Goal: Contribute content: Add original content to the website for others to see

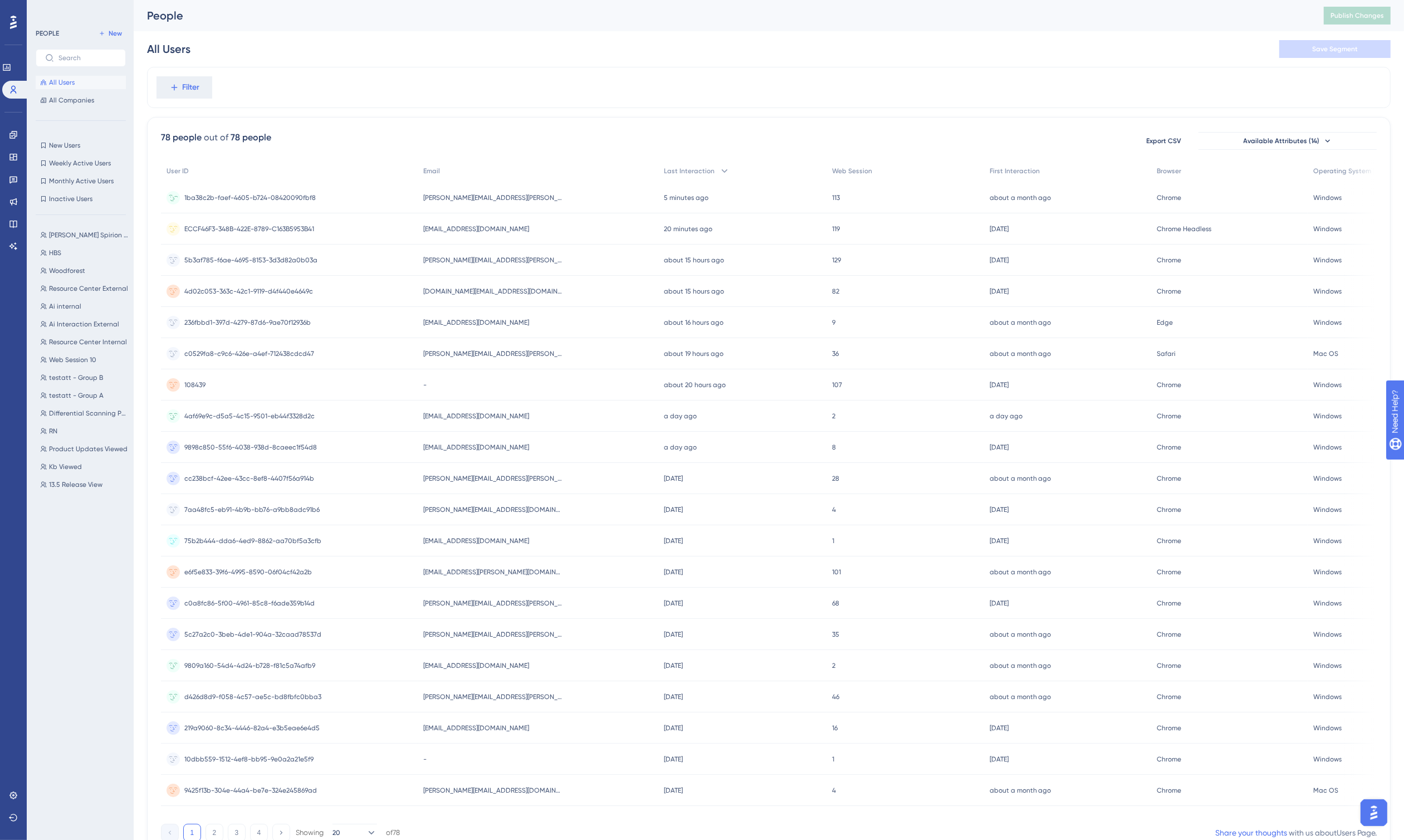
click at [446, 199] on span "[PERSON_NAME][EMAIL_ADDRESS][PERSON_NAME][DOMAIN_NAME]" at bounding box center [492, 197] width 139 height 9
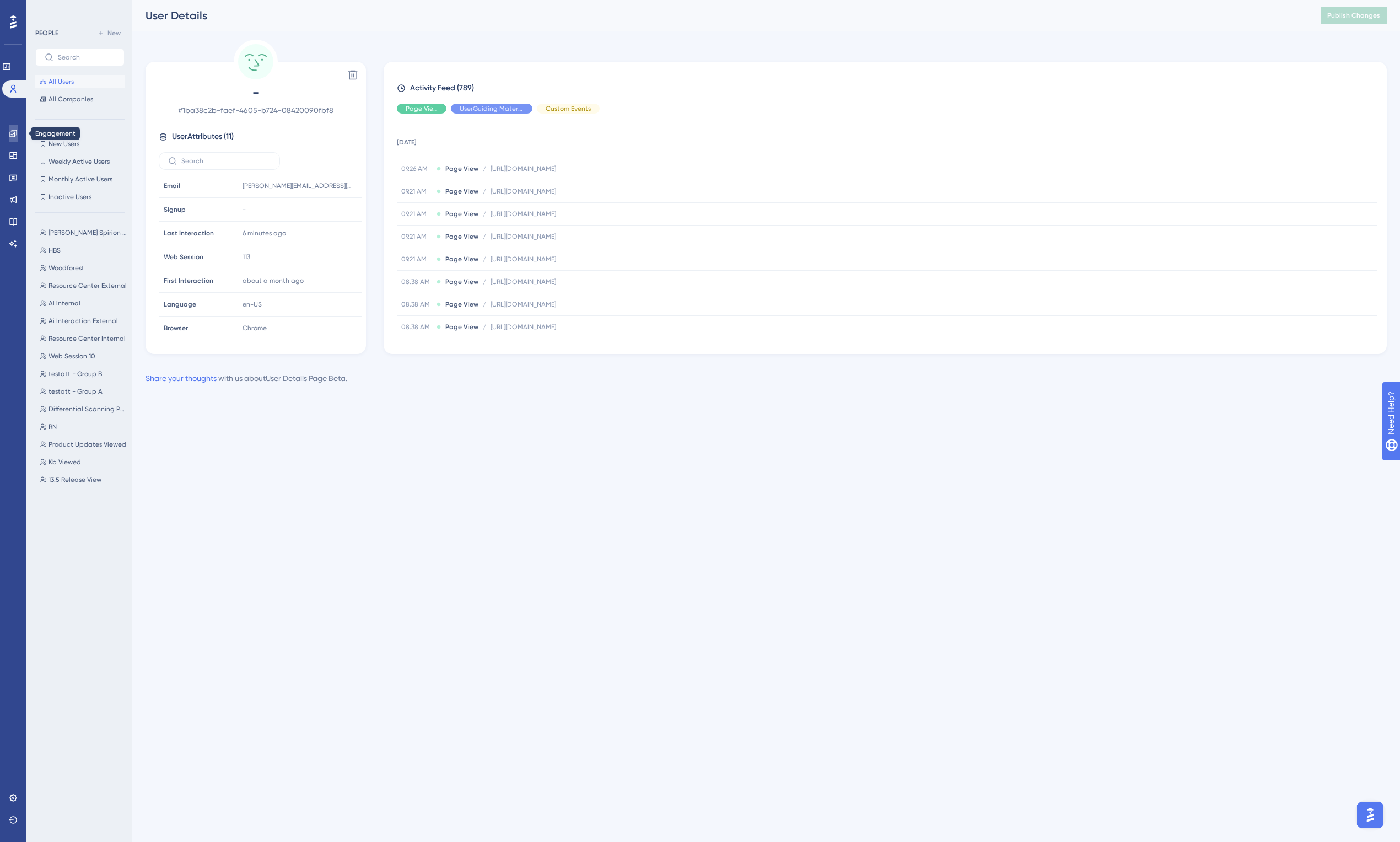
click at [14, 133] on icon at bounding box center [13, 133] width 9 height 9
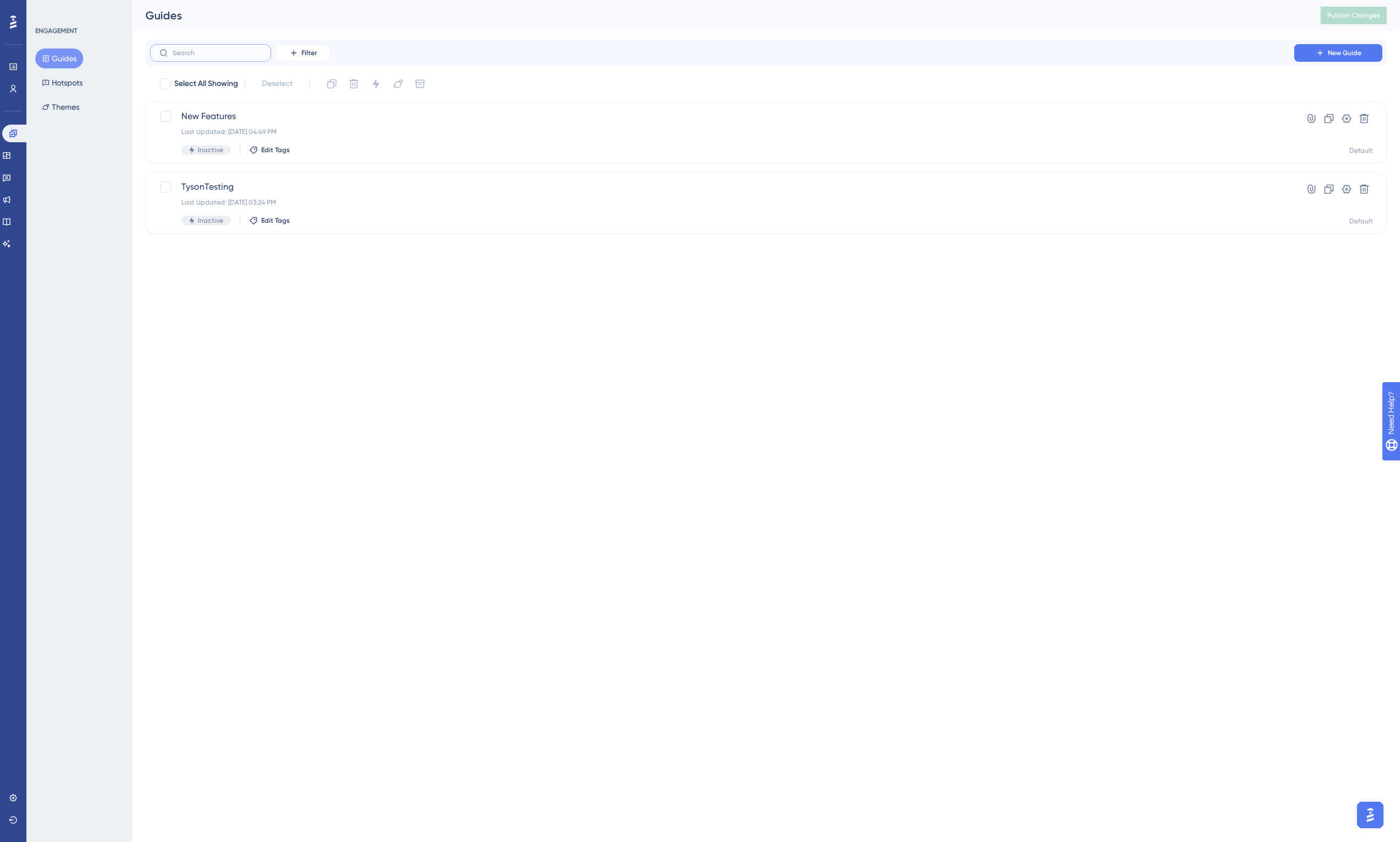
click at [220, 50] on input "text" at bounding box center [217, 53] width 89 height 8
type input "d"
checkbox input "true"
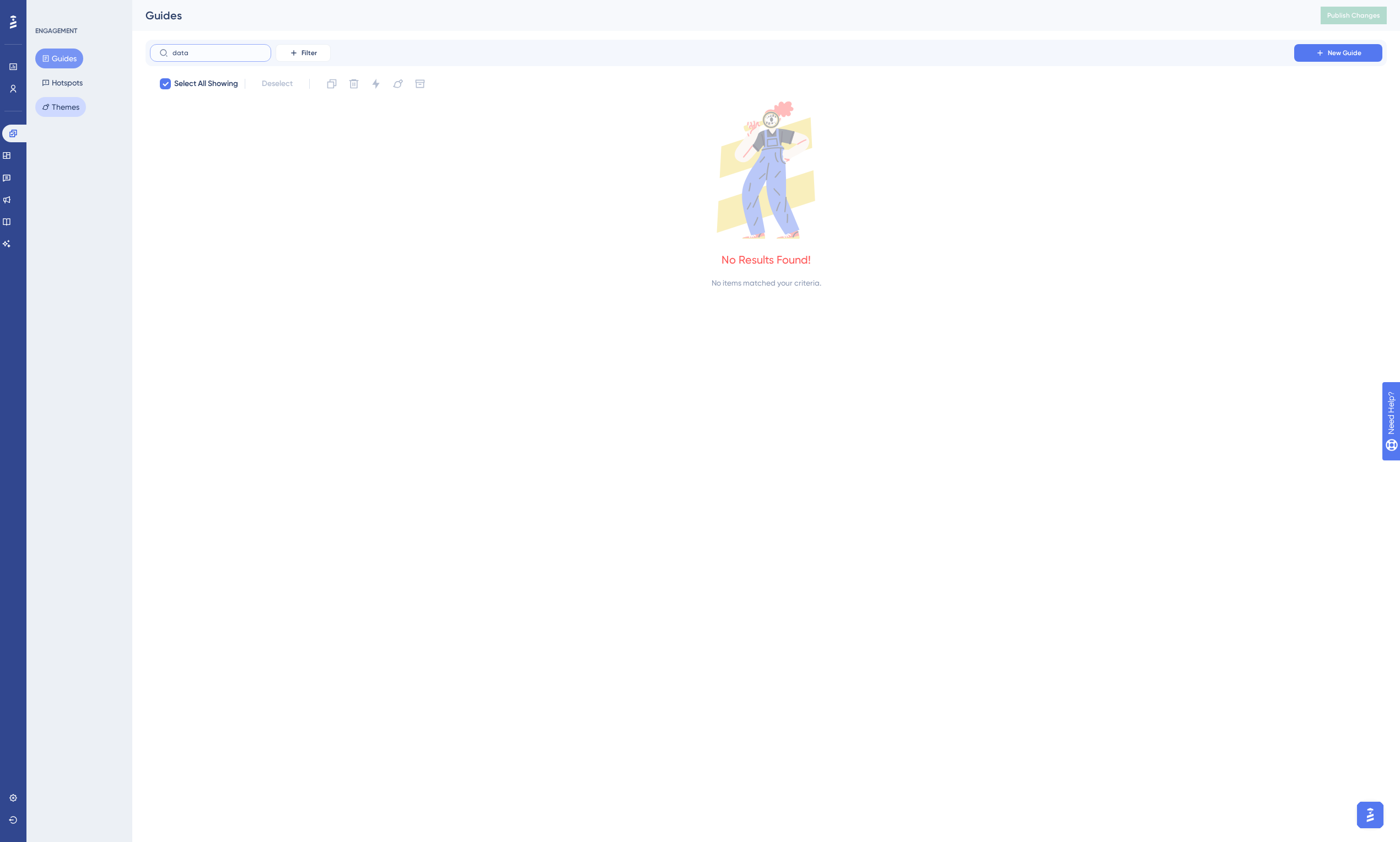
type input "data"
click at [56, 102] on button "Themes" at bounding box center [60, 106] width 51 height 20
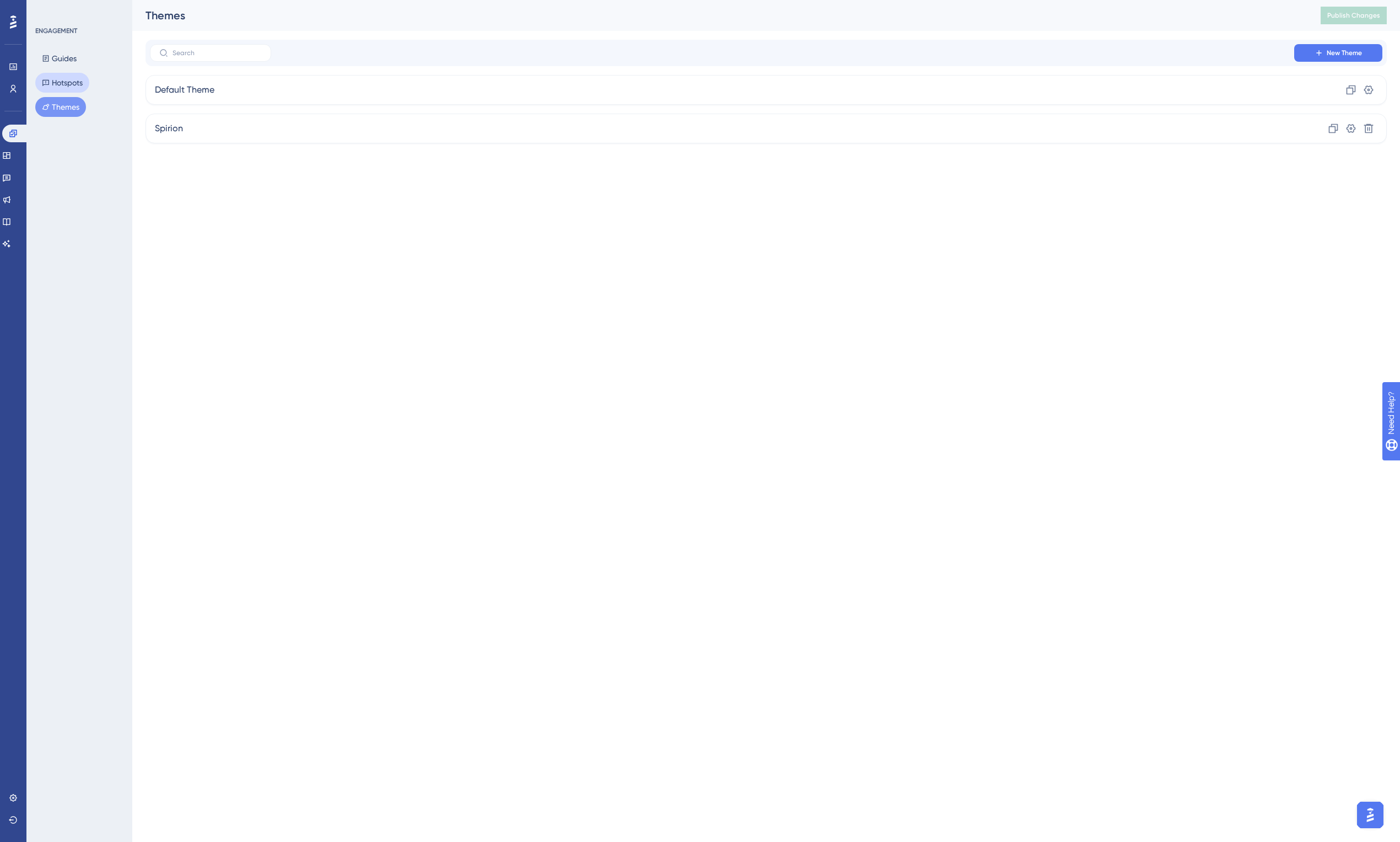
click at [63, 85] on button "Hotspots" at bounding box center [62, 82] width 54 height 20
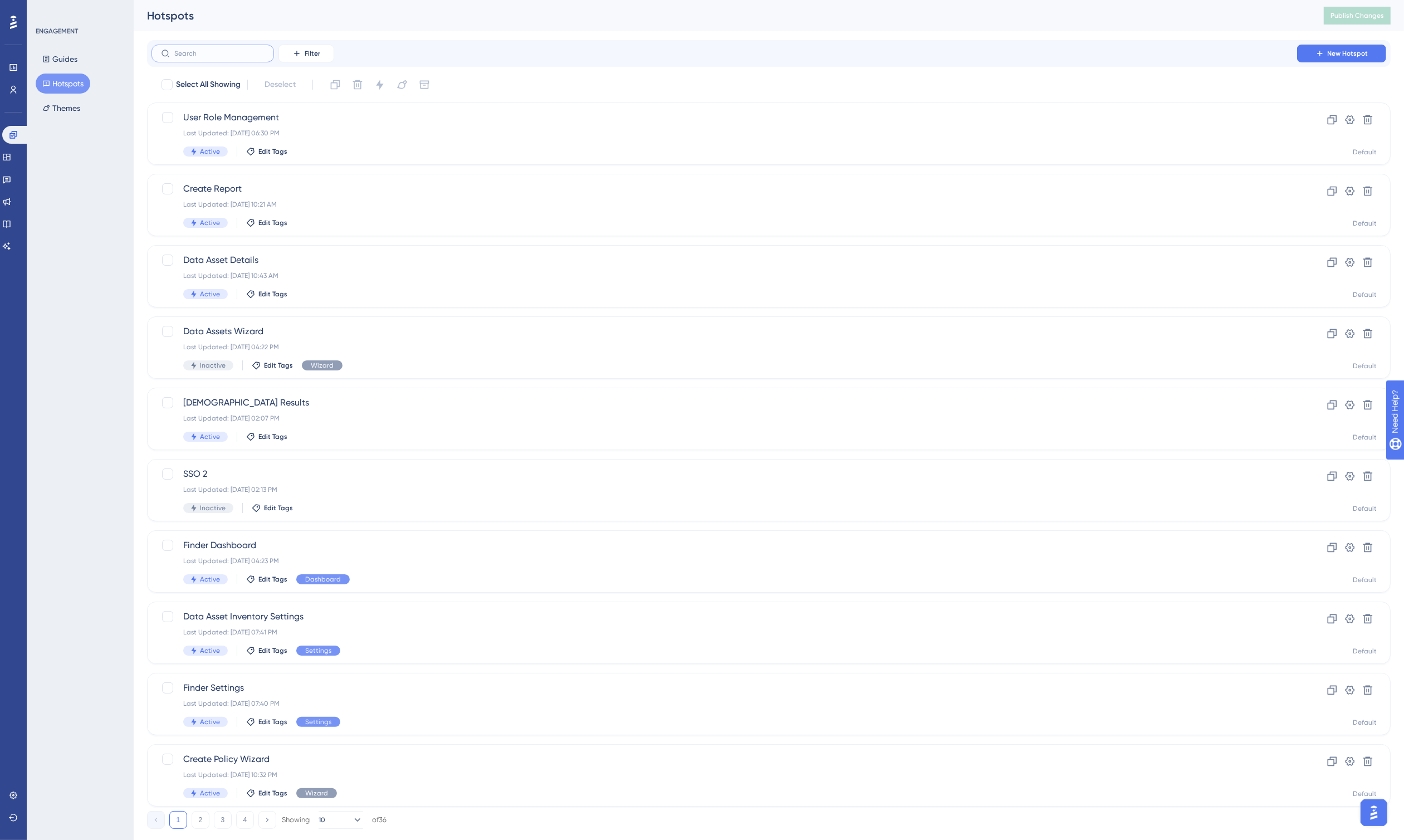
click at [212, 54] on input "text" at bounding box center [219, 53] width 90 height 8
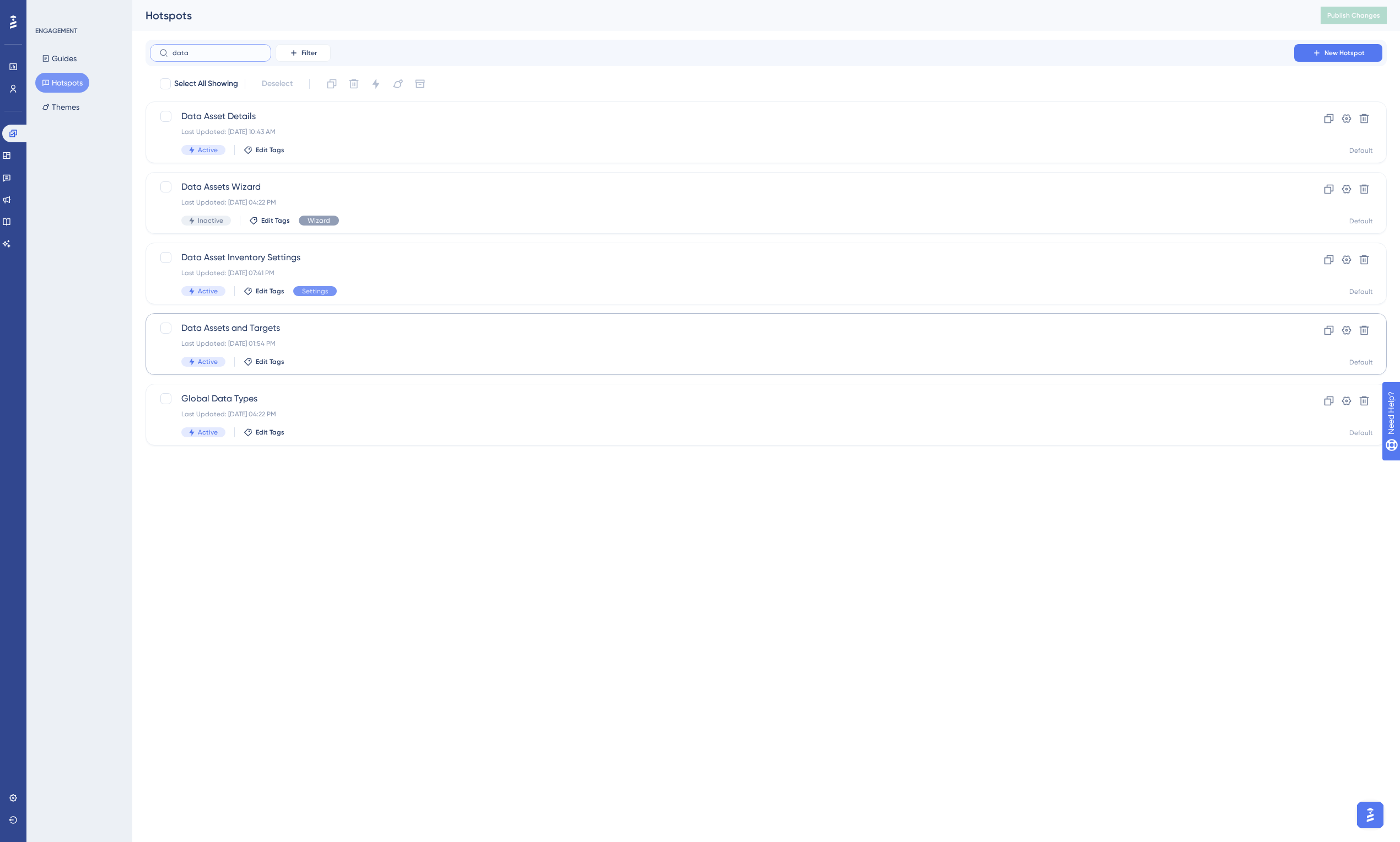
type input "data"
click at [257, 327] on span "Data Assets and Targets" at bounding box center [722, 328] width 1081 height 13
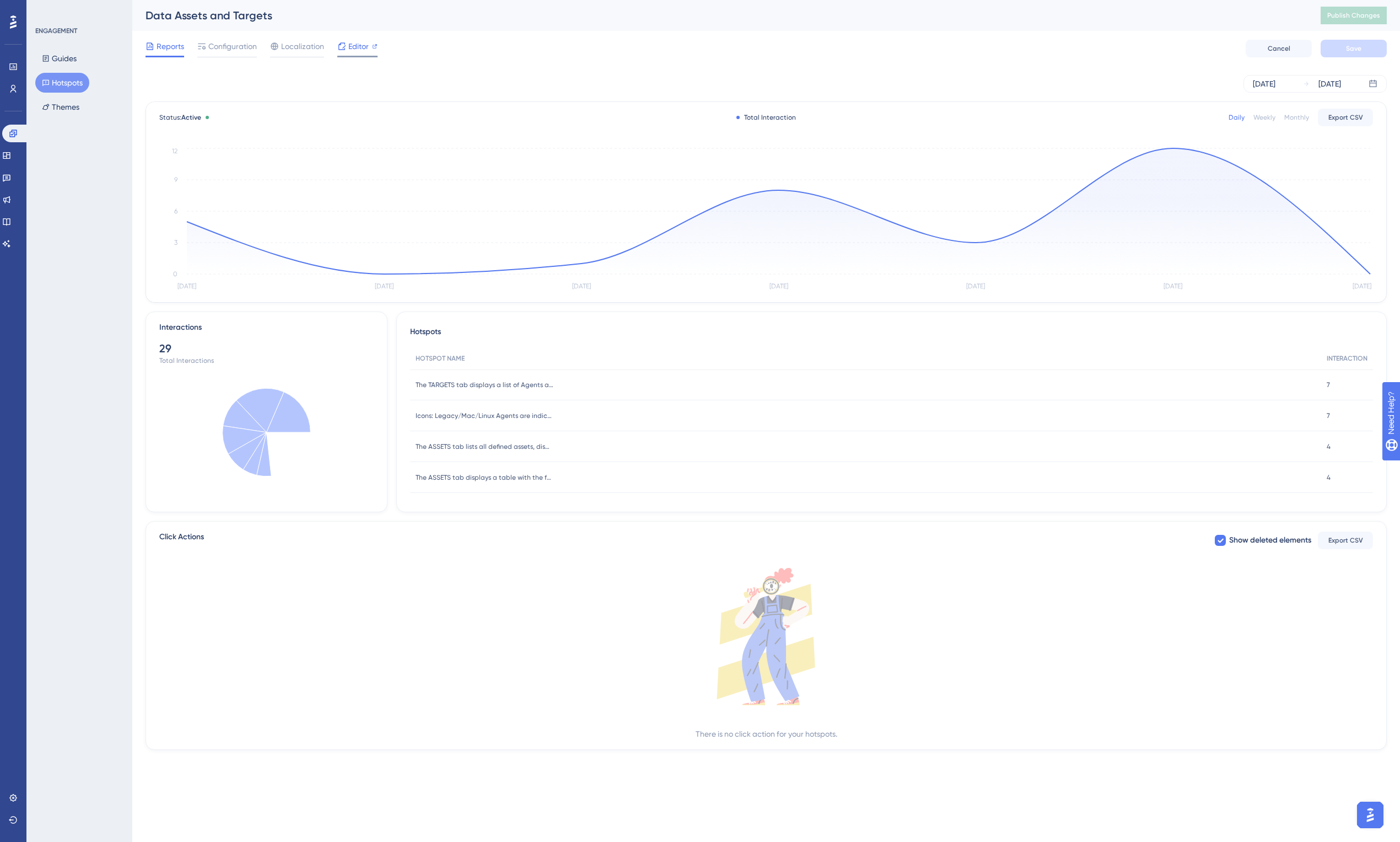
click at [348, 48] on span "Editor" at bounding box center [359, 46] width 21 height 13
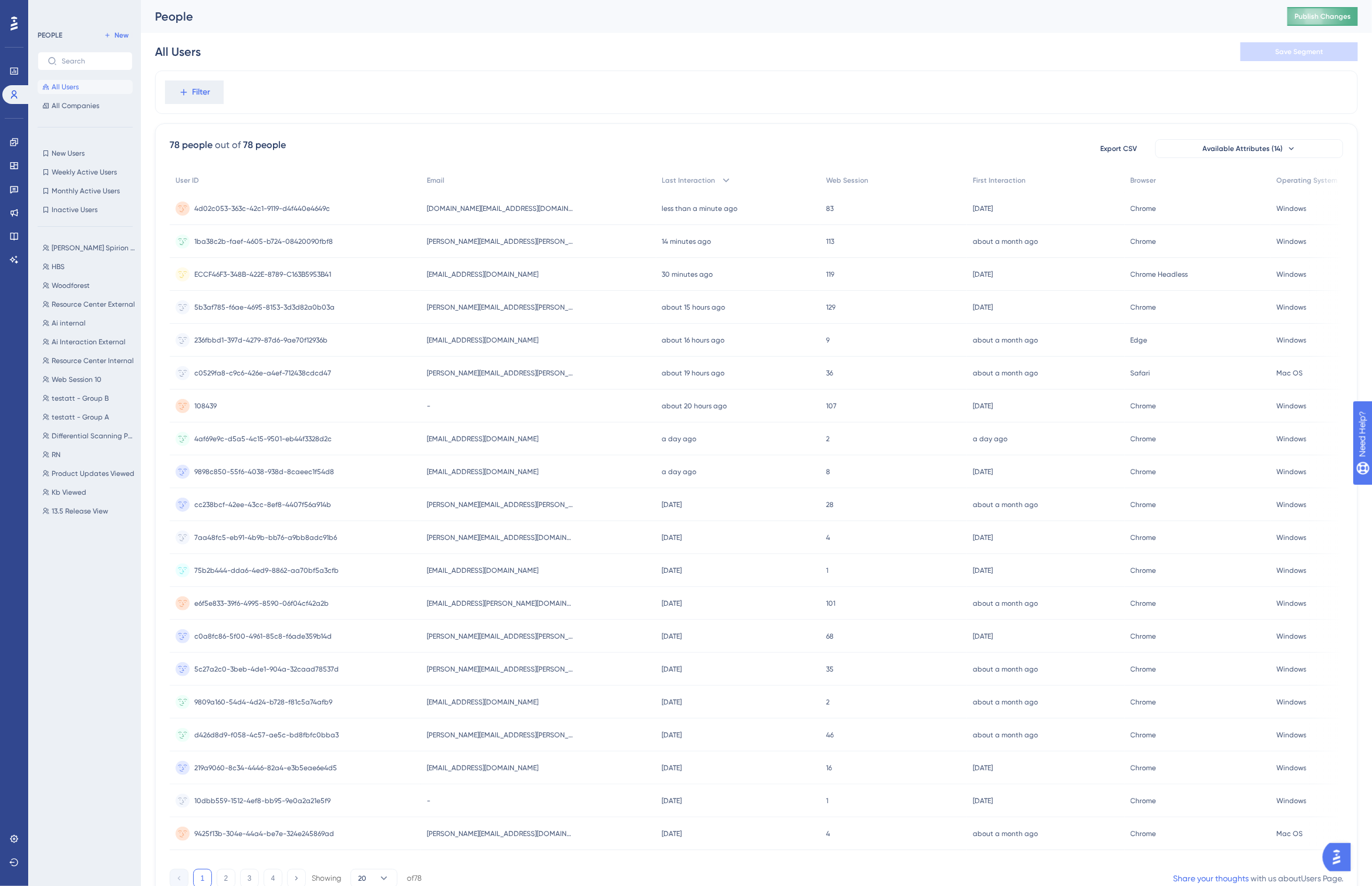
click at [1351, 15] on span "Publish Changes" at bounding box center [1322, 17] width 56 height 9
click at [477, 274] on span "[EMAIL_ADDRESS][DOMAIN_NAME]" at bounding box center [483, 274] width 111 height 9
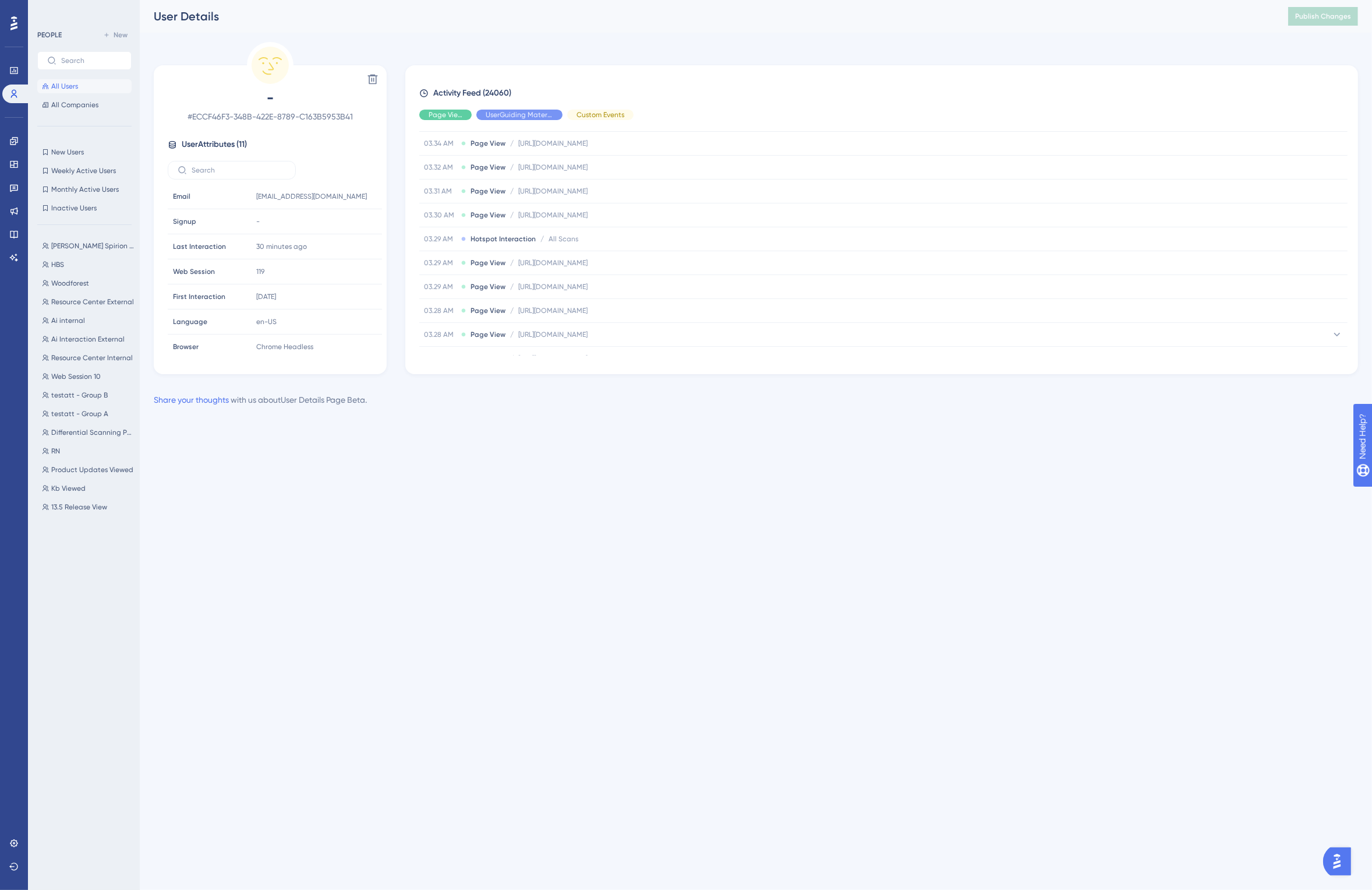
scroll to position [2151, 0]
click at [1320, 20] on span "Publish Changes" at bounding box center [1323, 16] width 56 height 9
click at [1312, 18] on span "Publish Changes" at bounding box center [1323, 16] width 56 height 9
click at [1315, 15] on span "Publish Changes" at bounding box center [1323, 16] width 56 height 9
click at [9, 258] on icon at bounding box center [14, 258] width 9 height 9
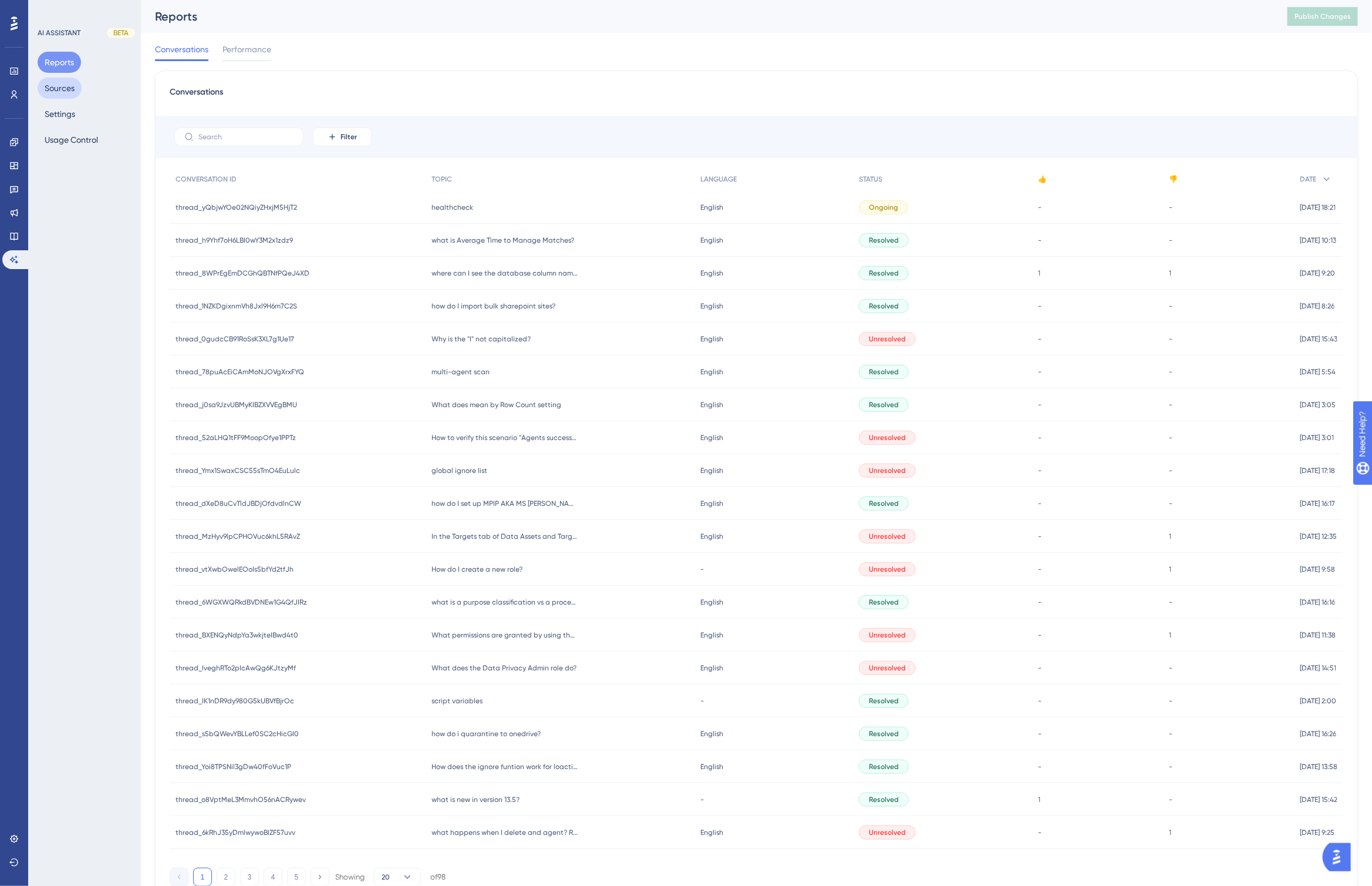
click at [59, 87] on button "Sources" at bounding box center [60, 87] width 44 height 21
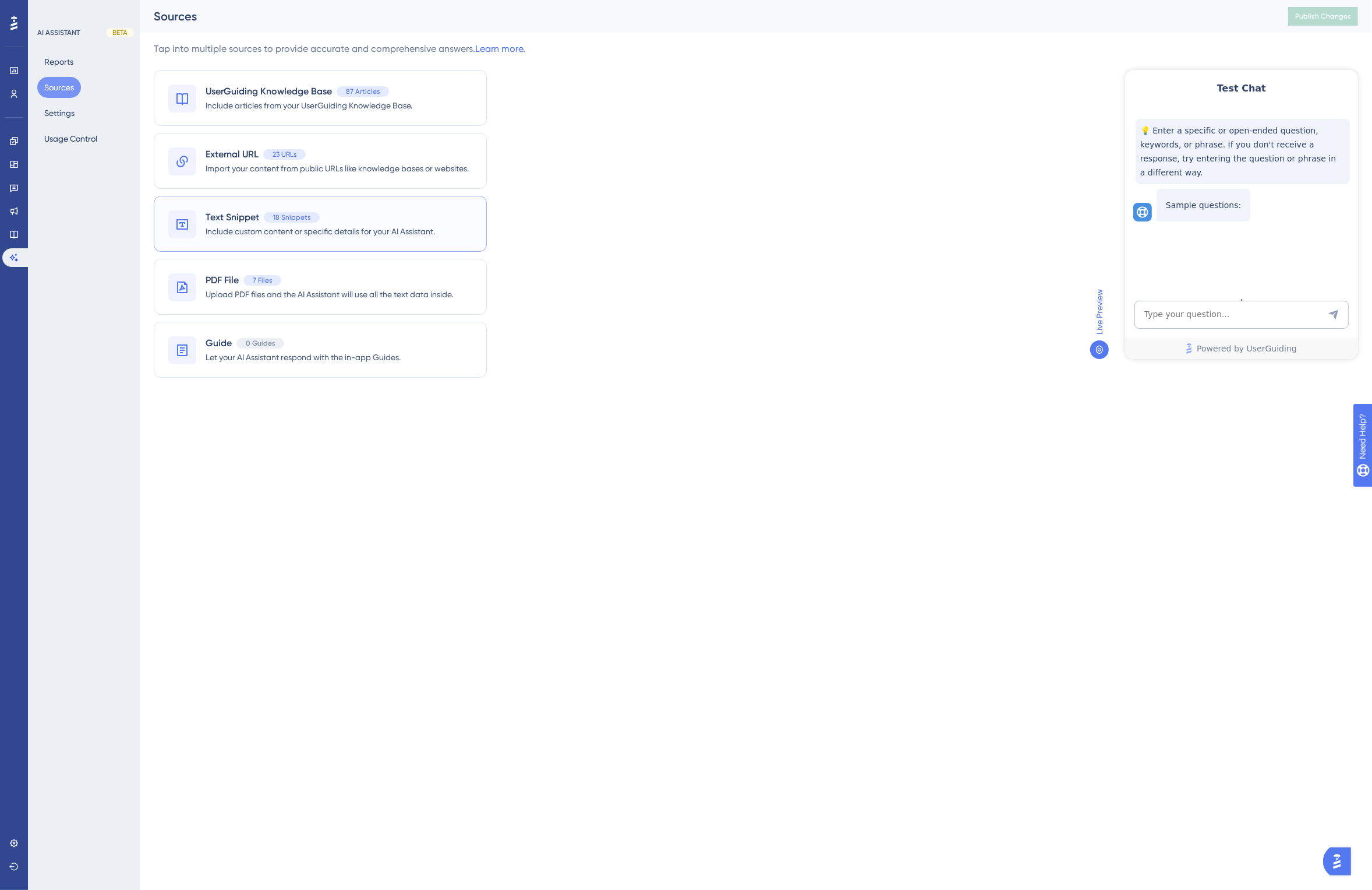
click at [245, 225] on span "Include custom content or specific details for your AI Assistant." at bounding box center [320, 231] width 229 height 14
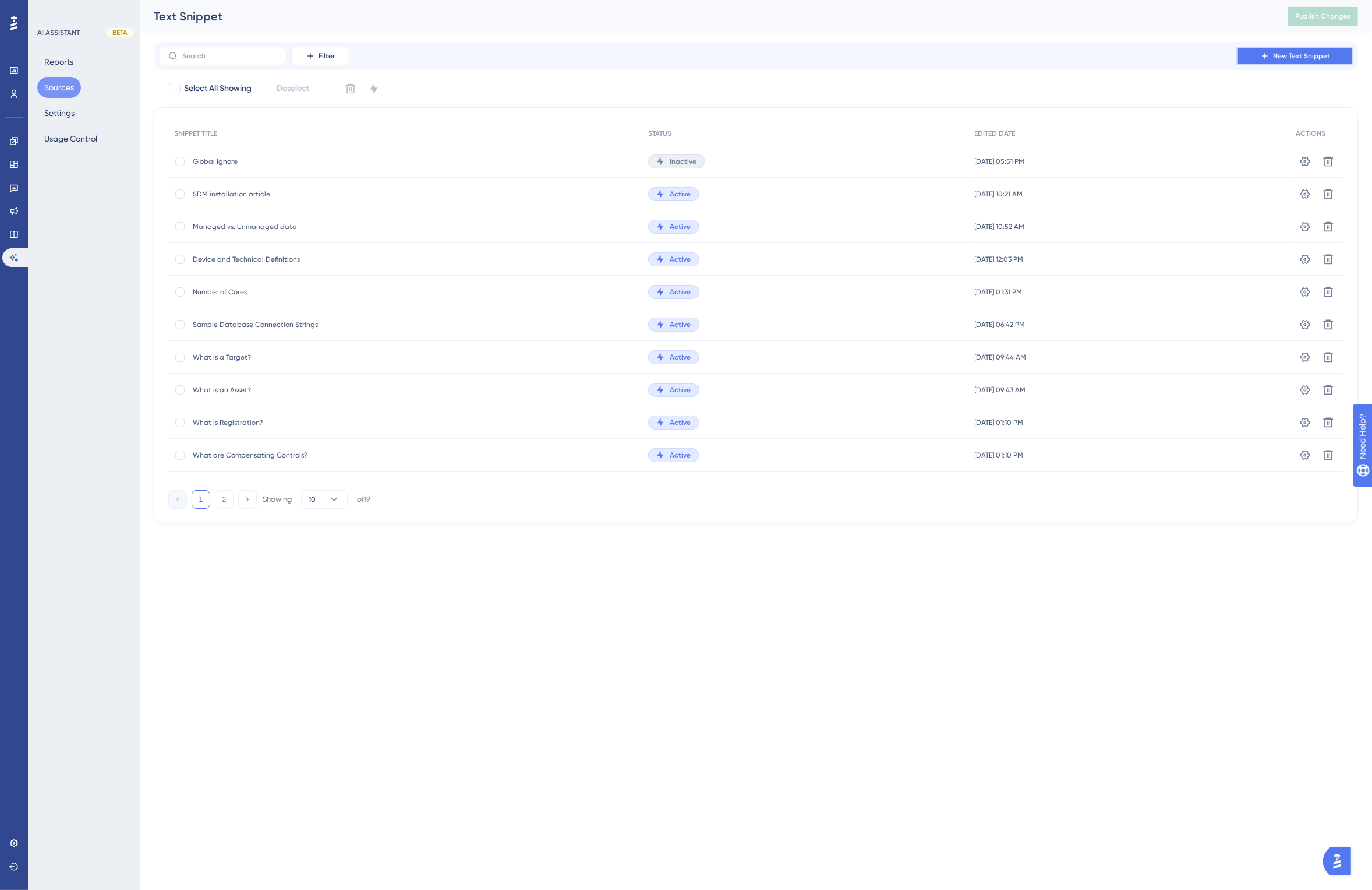
click at [1302, 50] on button "New Text Snippet" at bounding box center [1295, 56] width 117 height 18
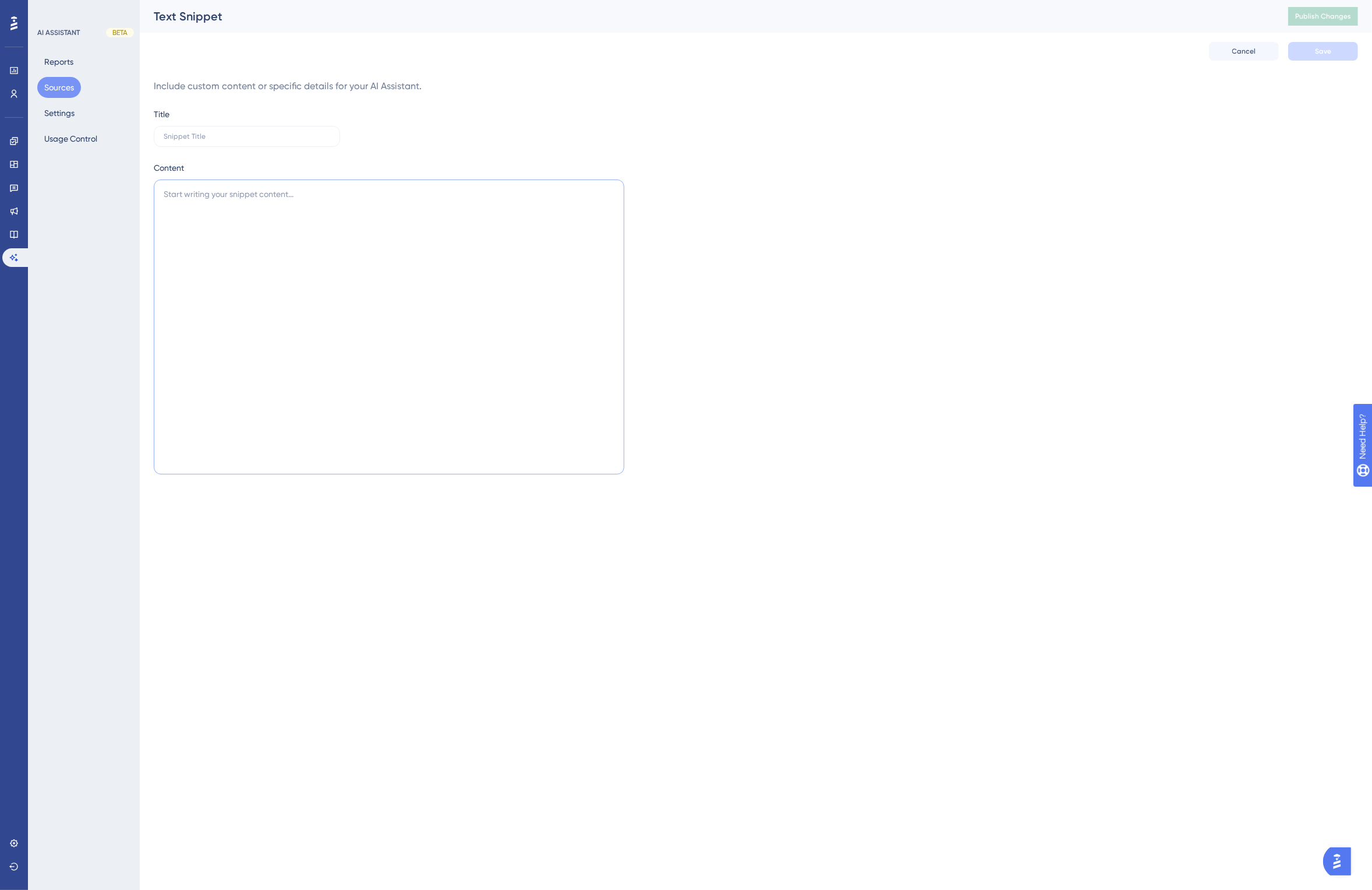
click at [332, 217] on textarea at bounding box center [388, 326] width 470 height 295
click at [258, 144] on label at bounding box center [247, 136] width 186 height 21
click at [258, 141] on input "text" at bounding box center [247, 136] width 166 height 8
type input "H"
type input "healthcheck"
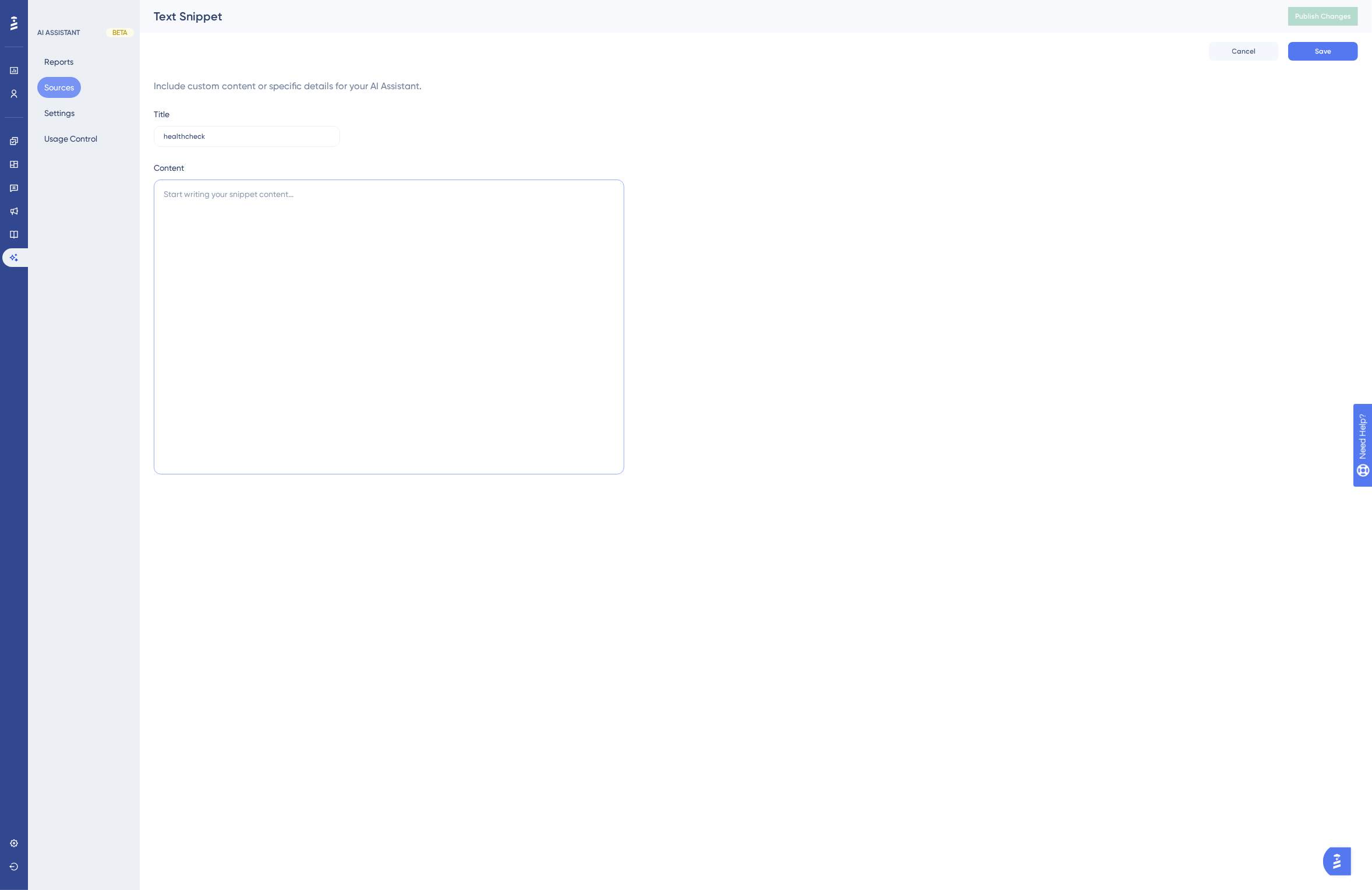
click at [266, 191] on textarea at bounding box center [388, 326] width 470 height 295
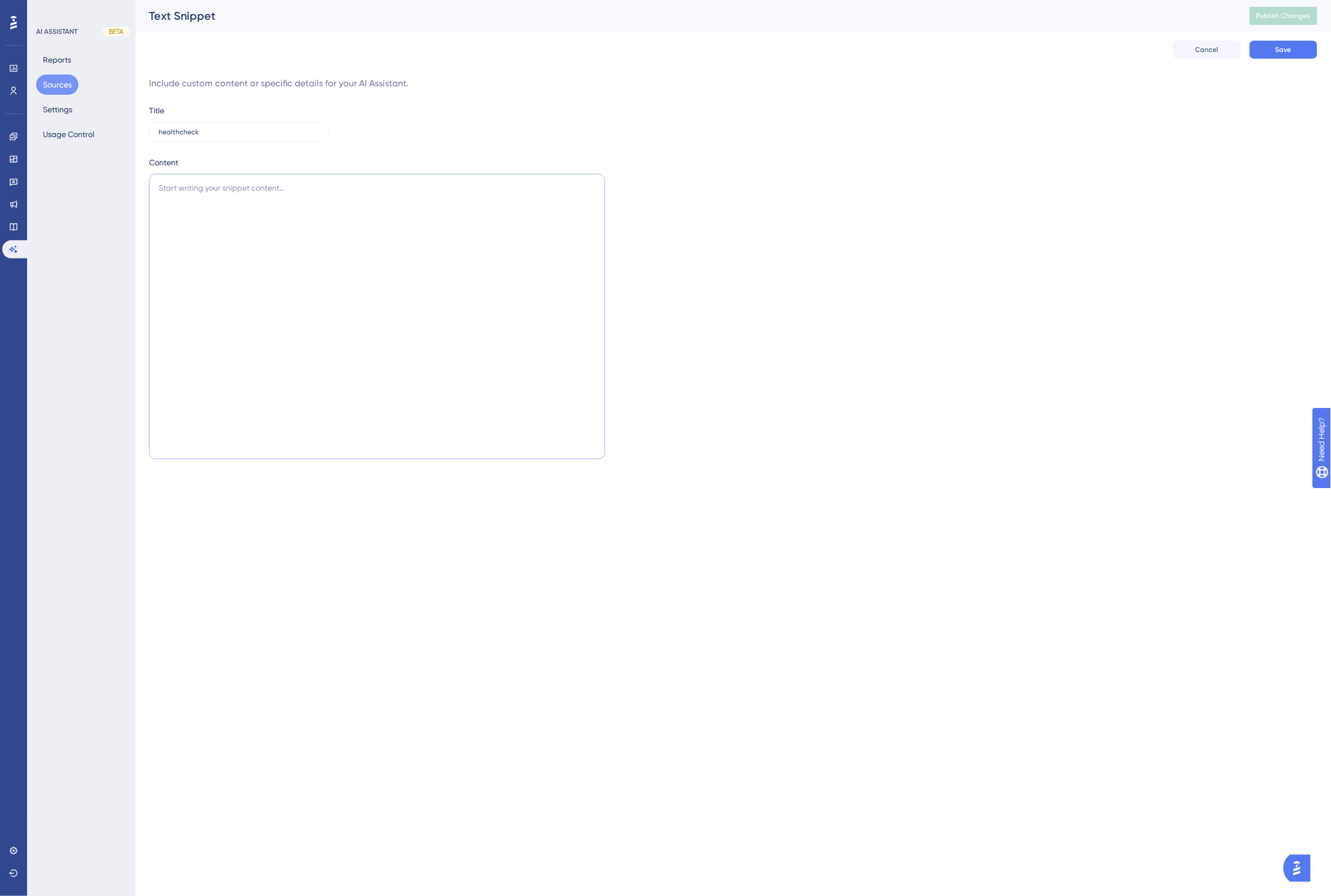
click at [365, 207] on textarea at bounding box center [376, 316] width 456 height 286
paste textarea "[URL][DOMAIN_NAME]"
click at [298, 183] on textarea "Sensitive Data Platform web page with [URL][DOMAIN_NAME]" at bounding box center [376, 316] width 456 height 286
paste textarea "the status of the microservices."
click at [298, 202] on textarea "Sensitive Data Platform web page with the following address syntax: [URL].<your…" at bounding box center [376, 316] width 456 height 286
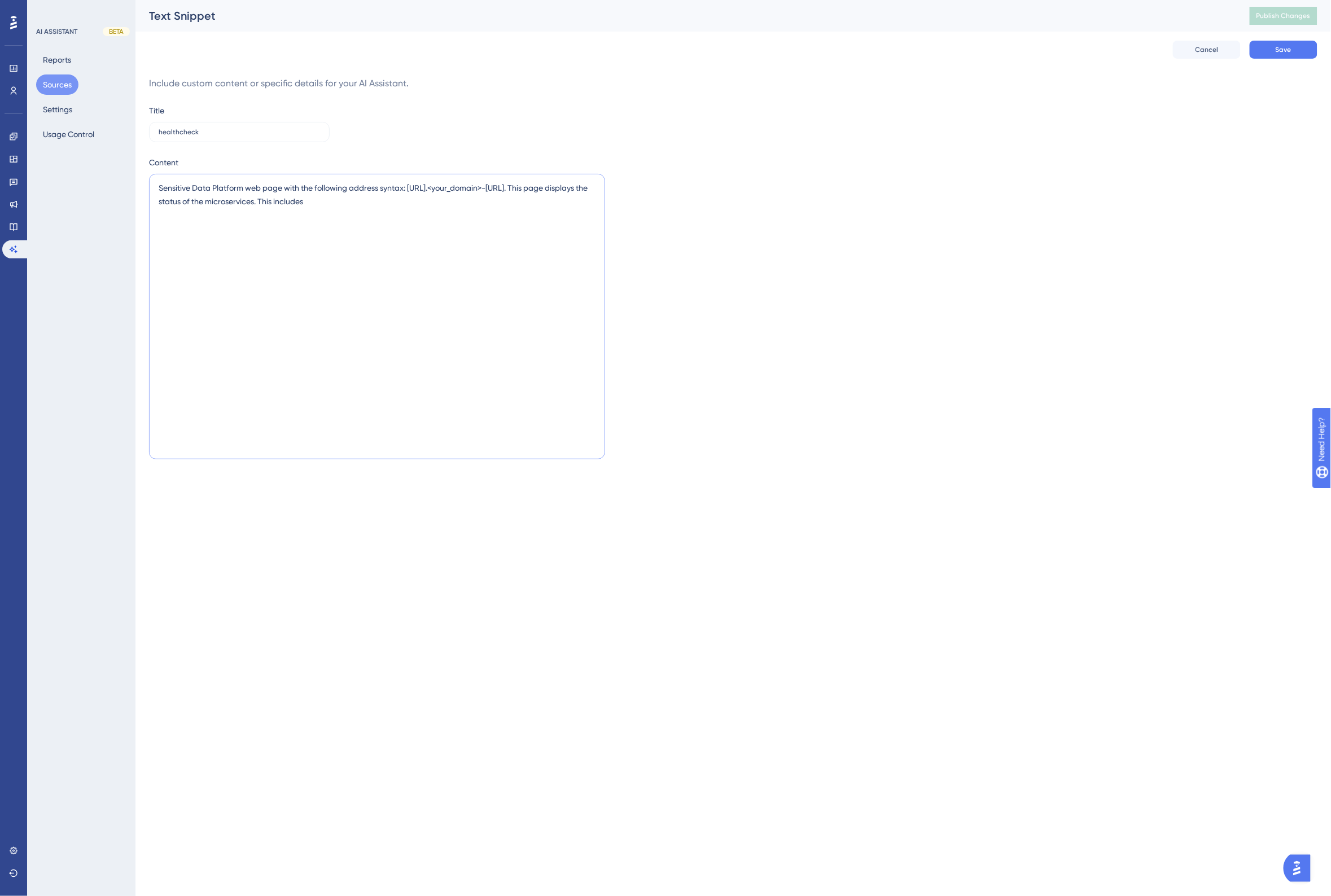
type textarea "Sensitive Data Platform web page with the following address syntax: [URL].<your…"
click at [489, 195] on textarea "Sensitive Data Platform web page with the following address syntax: [URL].<your…" at bounding box center [376, 316] width 456 height 286
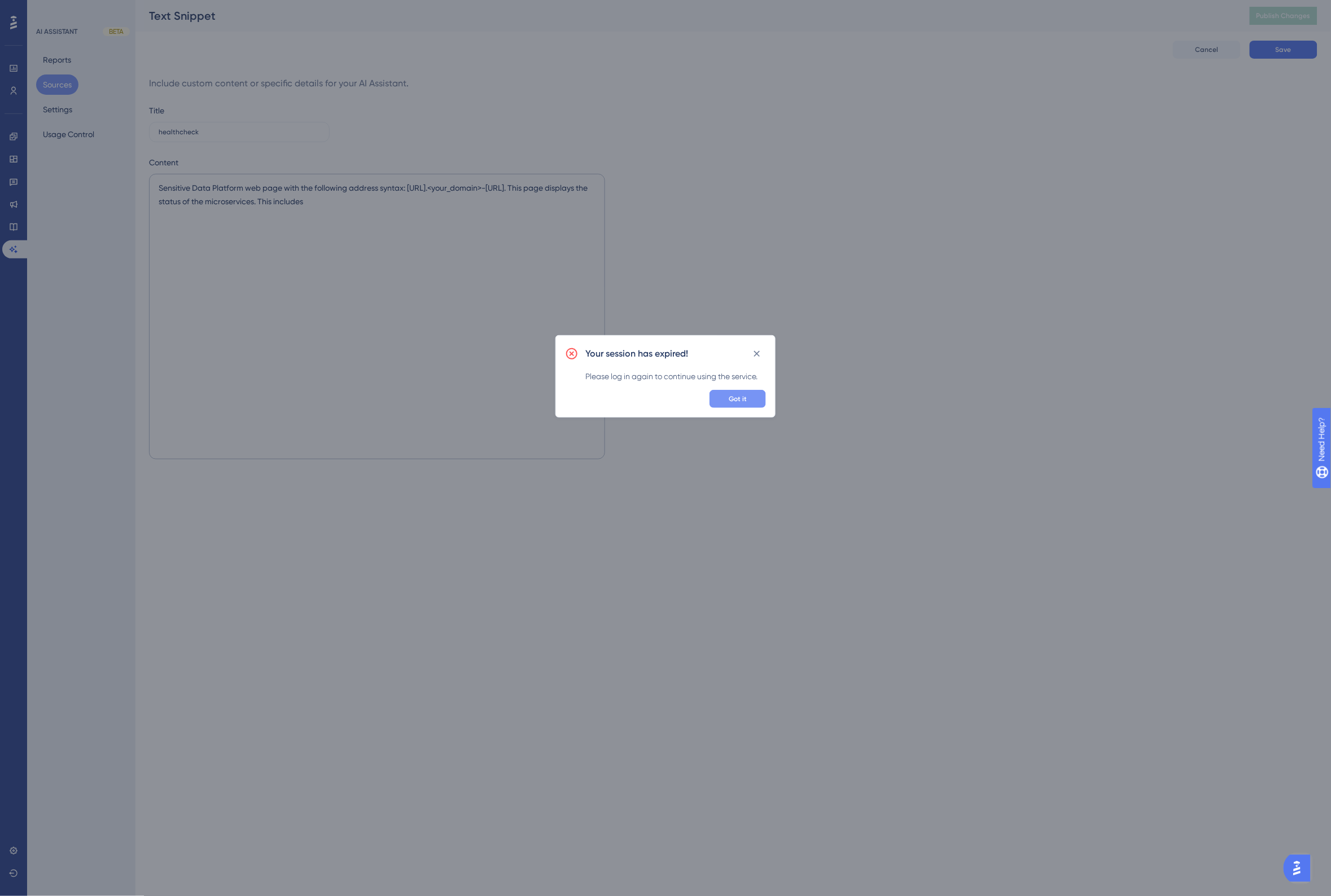
click at [750, 396] on button "Got it" at bounding box center [738, 399] width 57 height 18
